Goal: Task Accomplishment & Management: Manage account settings

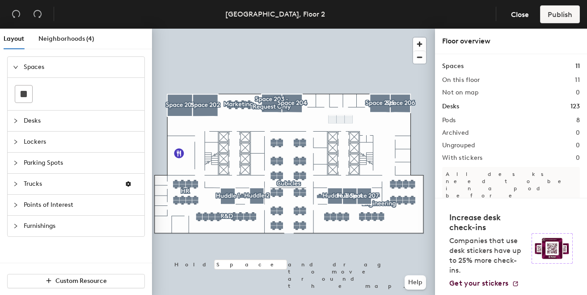
click at [75, 97] on div at bounding box center [76, 94] width 122 height 18
click at [57, 128] on span "Desks" at bounding box center [81, 120] width 115 height 21
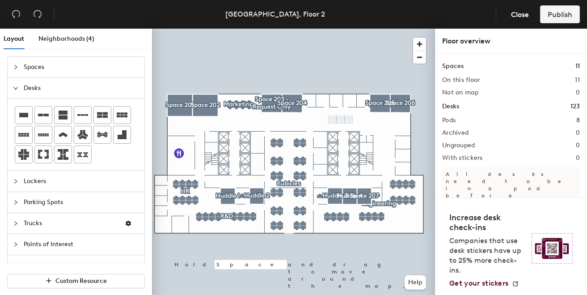
click at [275, 29] on div at bounding box center [293, 29] width 283 height 0
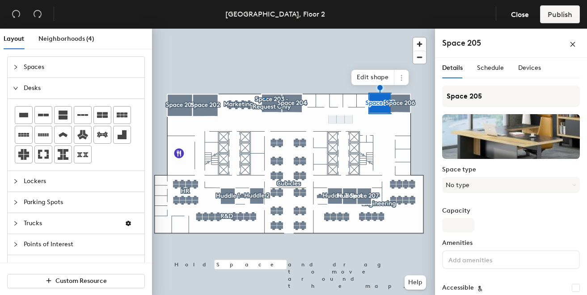
click at [265, 29] on div at bounding box center [293, 29] width 283 height 0
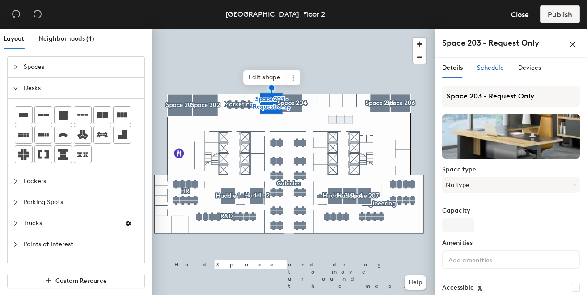
click at [496, 69] on span "Schedule" at bounding box center [490, 68] width 27 height 8
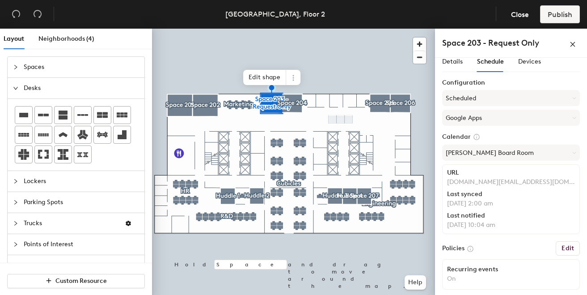
scroll to position [8, 0]
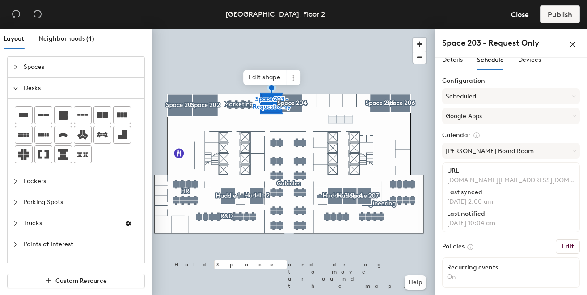
click at [564, 252] on button "Edit" at bounding box center [567, 246] width 24 height 14
click at [566, 245] on h6 "Edit" at bounding box center [567, 246] width 13 height 7
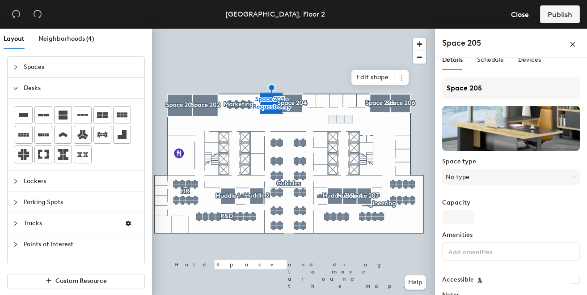
scroll to position [0, 0]
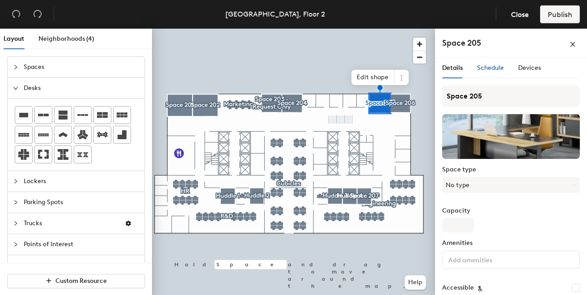
click at [488, 65] on span "Schedule" at bounding box center [490, 68] width 27 height 8
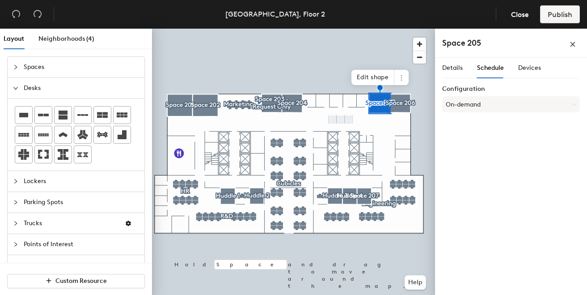
click at [258, 29] on div at bounding box center [293, 29] width 283 height 0
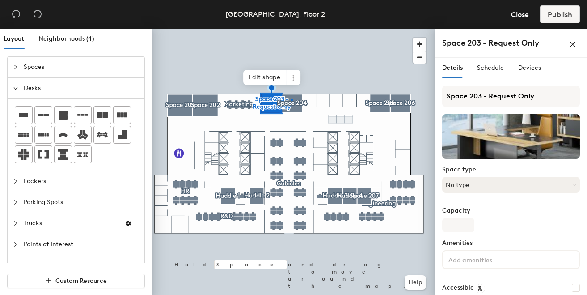
click at [291, 29] on div at bounding box center [293, 29] width 283 height 0
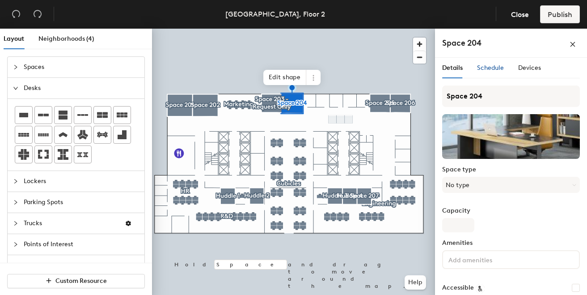
click at [485, 68] on span "Schedule" at bounding box center [490, 68] width 27 height 8
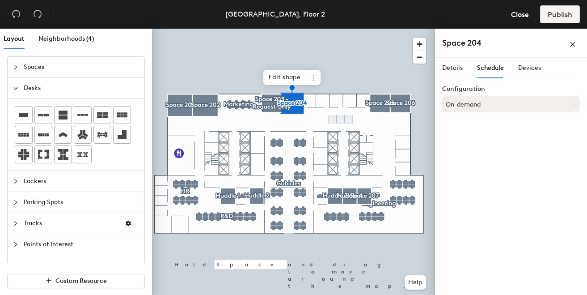
click at [476, 104] on button "On-demand" at bounding box center [511, 104] width 138 height 16
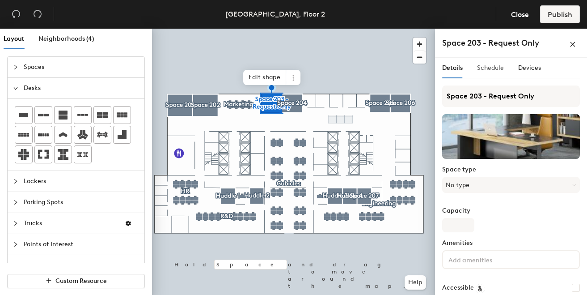
click at [486, 62] on div "Schedule" at bounding box center [490, 68] width 27 height 21
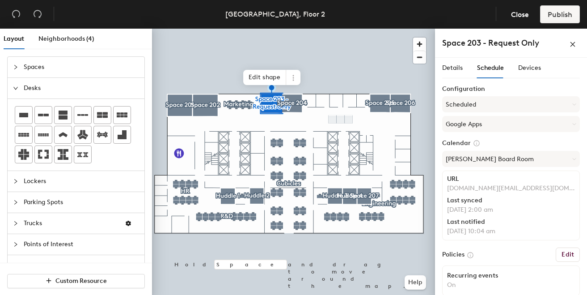
scroll to position [8, 0]
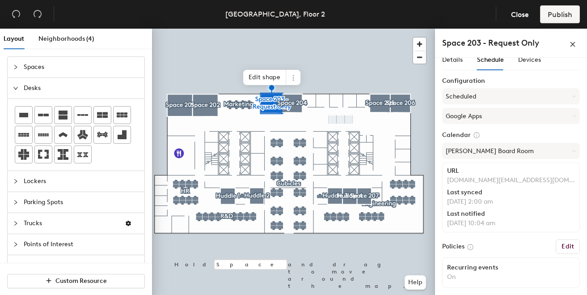
click at [565, 244] on h6 "Edit" at bounding box center [567, 246] width 13 height 7
click at [566, 244] on h6 "Edit" at bounding box center [567, 246] width 13 height 7
click at [567, 245] on h6 "Edit" at bounding box center [567, 246] width 13 height 7
click at [450, 56] on div "Space 203 - Request Only" at bounding box center [511, 43] width 152 height 29
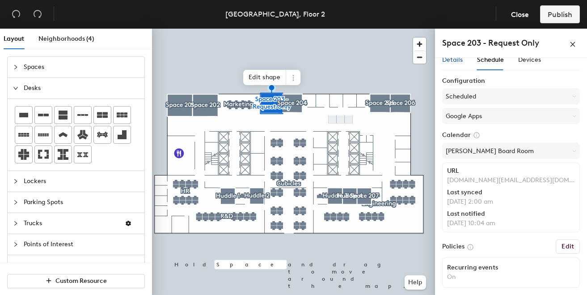
click at [452, 62] on span "Details" at bounding box center [452, 60] width 21 height 8
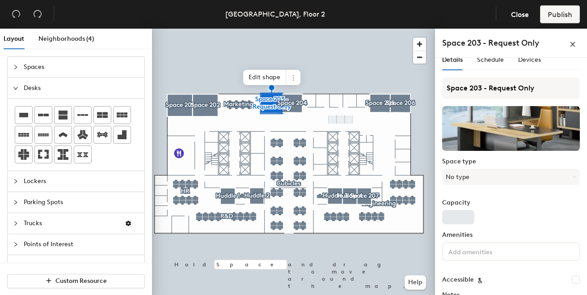
scroll to position [89, 0]
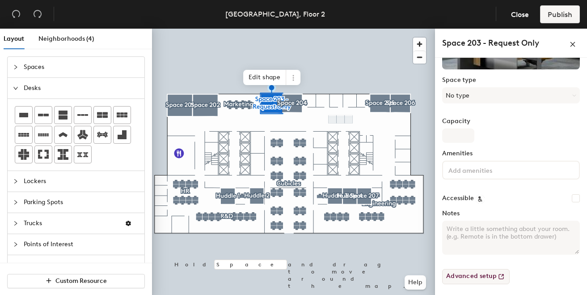
click at [466, 278] on button "Advanced setup" at bounding box center [475, 276] width 67 height 15
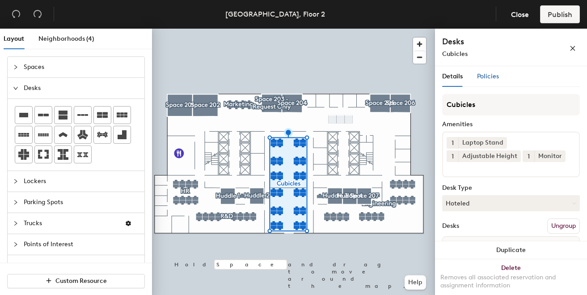
click at [488, 76] on span "Policies" at bounding box center [488, 76] width 22 height 8
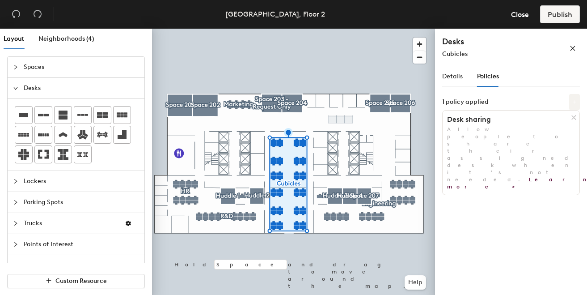
click at [571, 101] on button at bounding box center [574, 102] width 11 height 16
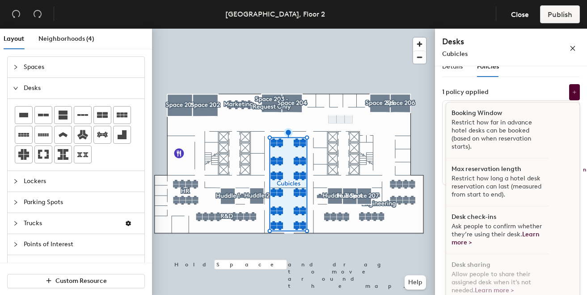
scroll to position [0, 0]
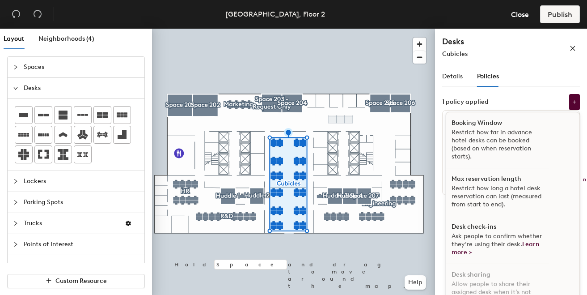
click at [471, 237] on span "Ask people to confirm whether they’re using their desk. Learn more >" at bounding box center [496, 244] width 90 height 24
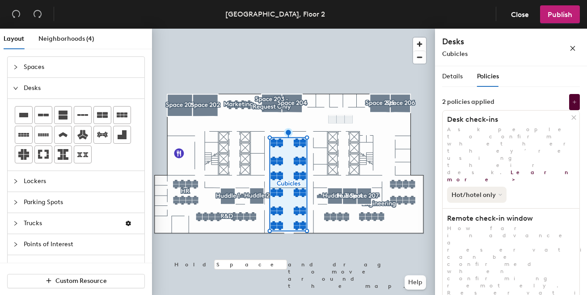
click at [484, 186] on button "Hot/hotel only" at bounding box center [476, 194] width 59 height 16
click at [570, 48] on icon "close" at bounding box center [572, 48] width 6 height 6
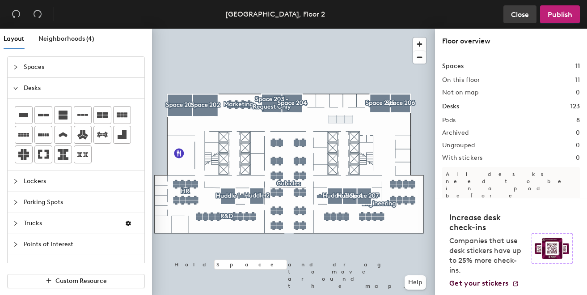
click at [516, 14] on span "Close" at bounding box center [520, 14] width 18 height 8
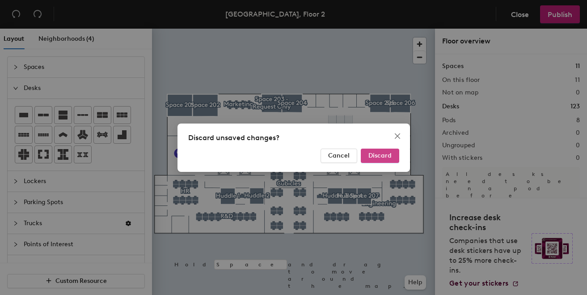
click at [374, 158] on span "Discard" at bounding box center [379, 155] width 23 height 8
